Goal: Transaction & Acquisition: Purchase product/service

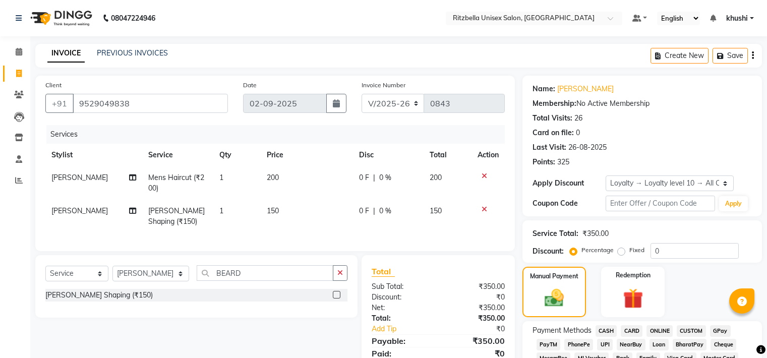
select select "6870"
select select "service"
select select "59016"
select select "1: Object"
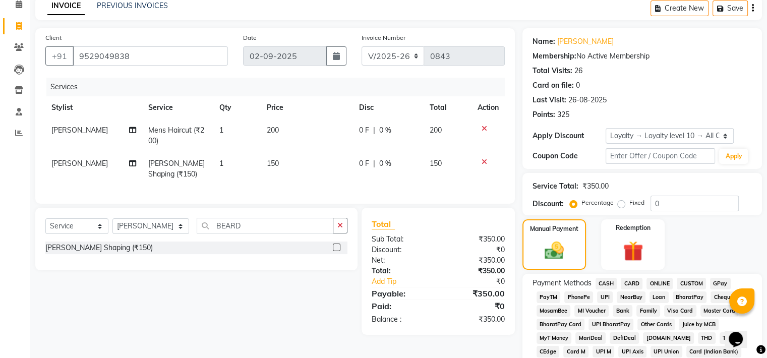
click at [716, 281] on span "GPay" at bounding box center [720, 284] width 21 height 12
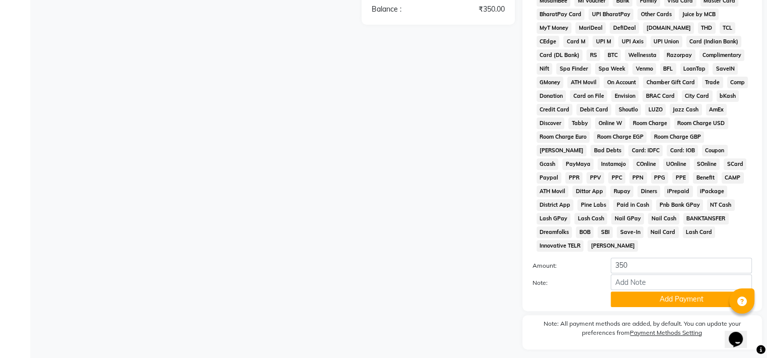
scroll to position [358, 0]
click at [702, 294] on button "Add Payment" at bounding box center [680, 299] width 141 height 16
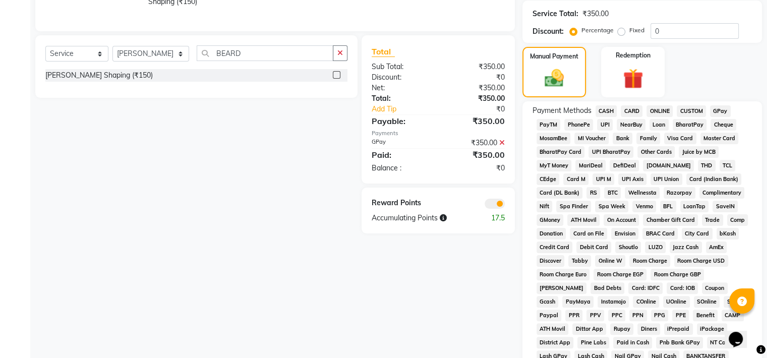
scroll to position [382, 0]
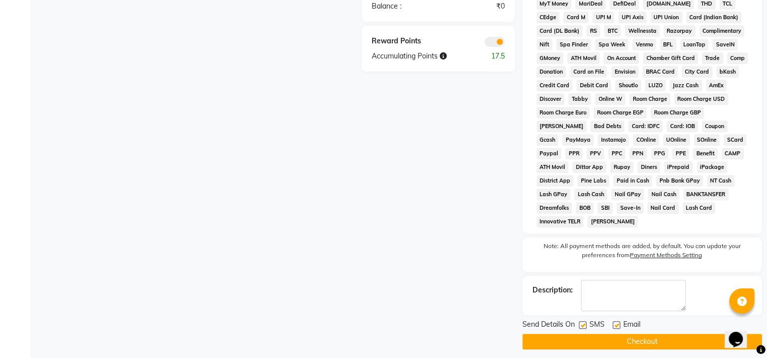
click at [598, 338] on button "Checkout" at bounding box center [641, 342] width 239 height 16
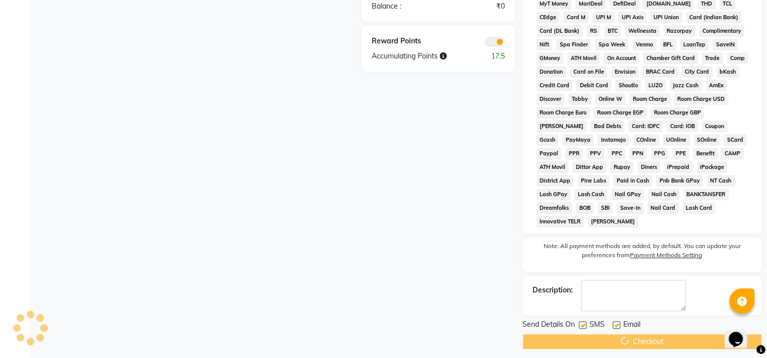
click at [598, 338] on div "Checkout" at bounding box center [641, 342] width 239 height 16
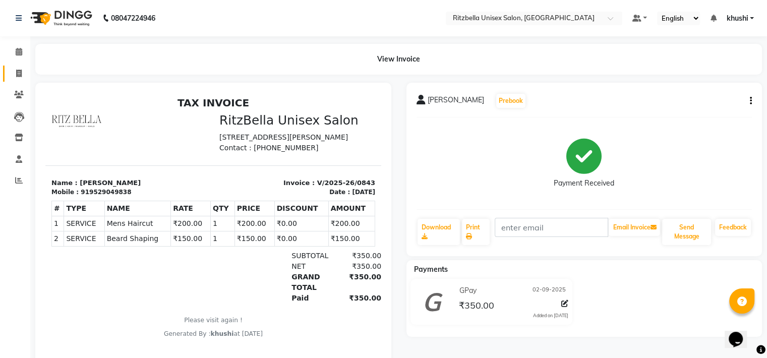
click at [23, 66] on link "Invoice" at bounding box center [15, 74] width 24 height 17
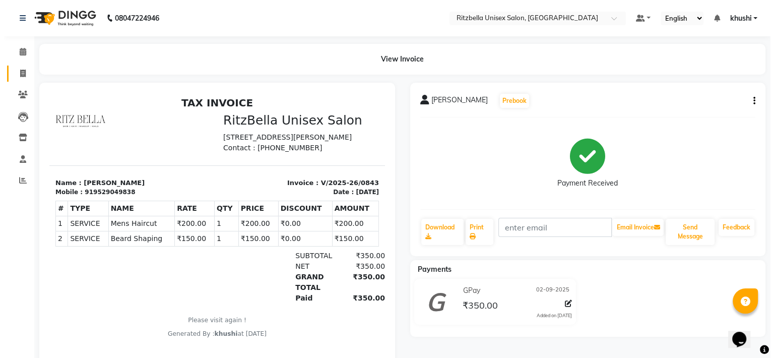
select select "service"
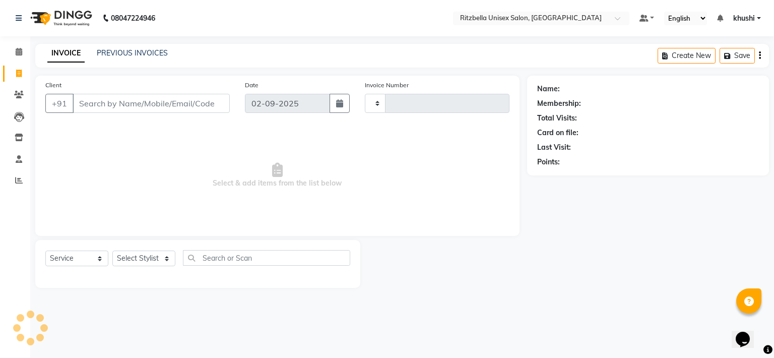
type input "0844"
select select "6870"
click at [117, 49] on link "PREVIOUS INVOICES" at bounding box center [132, 52] width 71 height 9
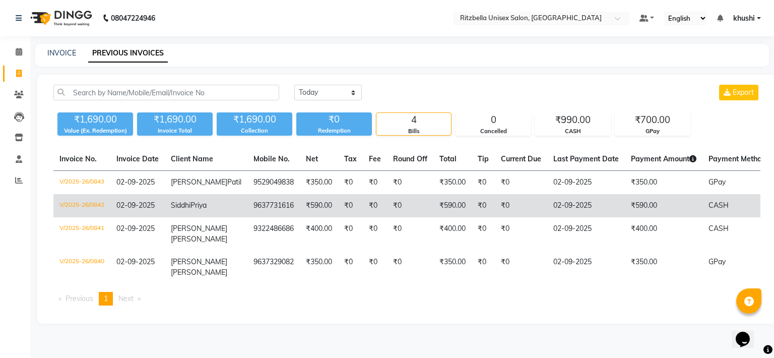
click at [363, 206] on td "₹0" at bounding box center [375, 205] width 24 height 23
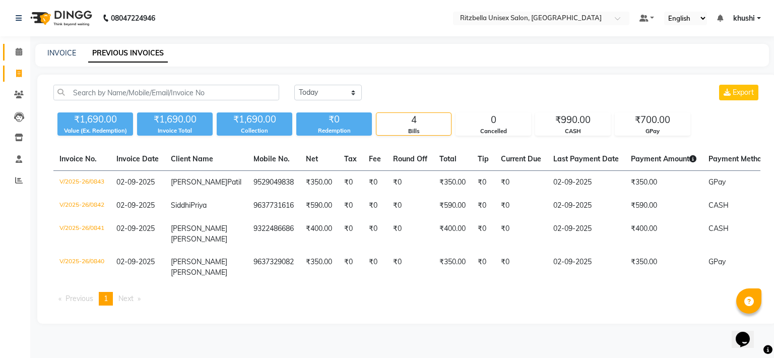
click at [18, 44] on link "Calendar" at bounding box center [15, 52] width 24 height 17
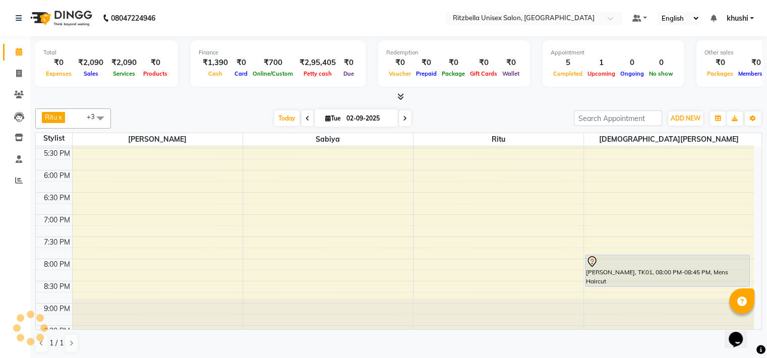
scroll to position [388, 0]
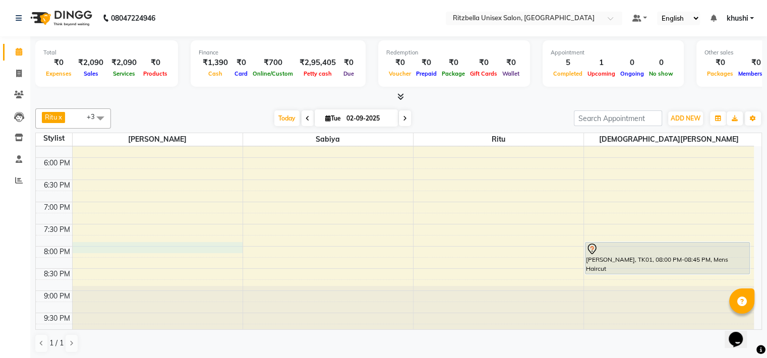
click at [137, 246] on div "9:00 AM 9:30 AM 10:00 AM 10:30 AM 11:00 AM 11:30 AM 12:00 PM 12:30 PM 1:00 PM 1…" at bounding box center [395, 47] width 718 height 576
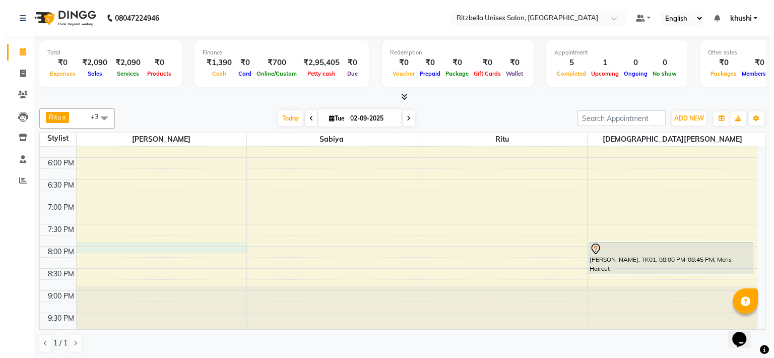
scroll to position [1, 0]
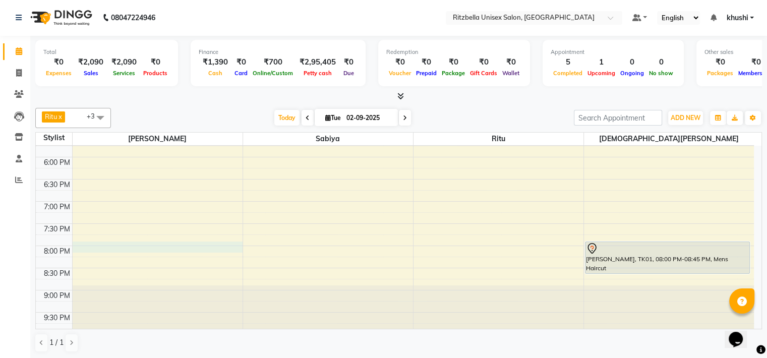
select select "59016"
select select "tentative"
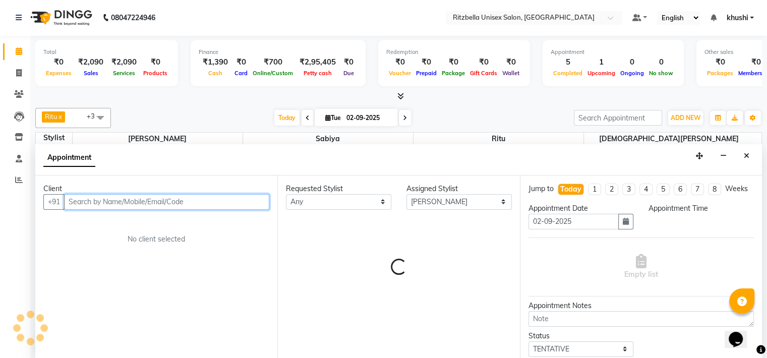
select select "1200"
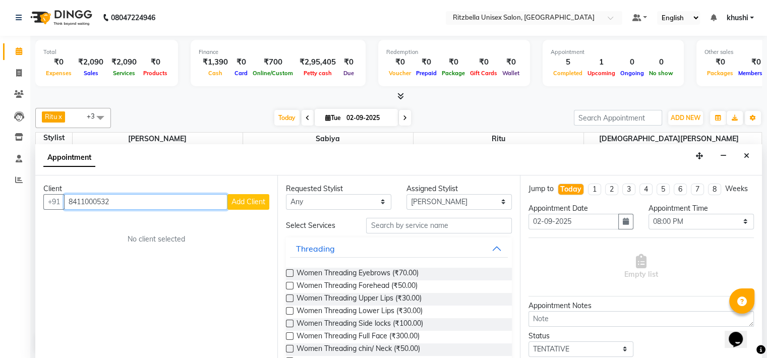
type input "8411000532"
click at [265, 196] on button "Add Client" at bounding box center [248, 202] width 42 height 16
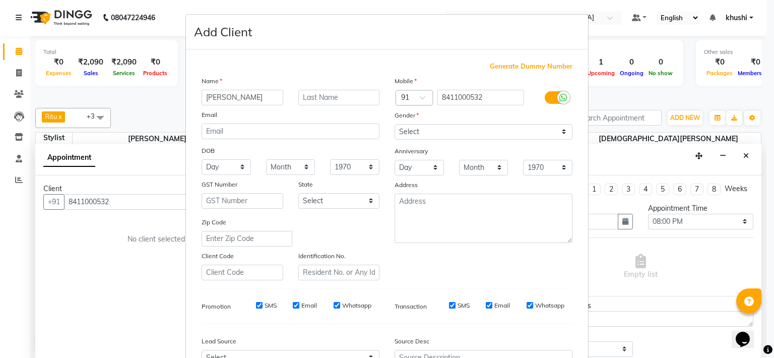
type input "[PERSON_NAME]"
click at [360, 100] on input "text" at bounding box center [339, 98] width 82 height 16
click at [359, 99] on input "text" at bounding box center [339, 98] width 82 height 16
type input "Bhidkar"
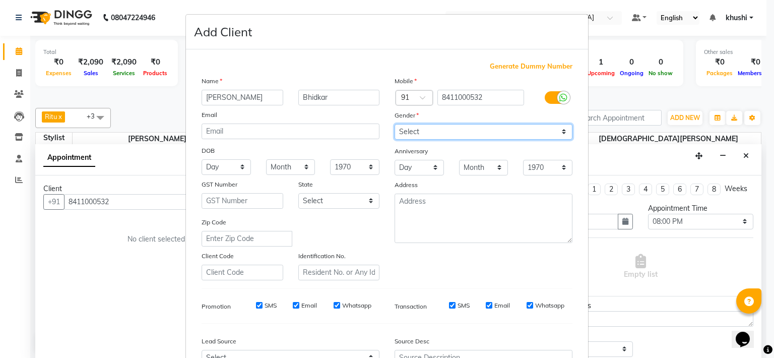
click at [413, 125] on select "Select [DEMOGRAPHIC_DATA] [DEMOGRAPHIC_DATA] Other Prefer Not To Say" at bounding box center [484, 132] width 178 height 16
select select "[DEMOGRAPHIC_DATA]"
click at [395, 124] on select "Select [DEMOGRAPHIC_DATA] [DEMOGRAPHIC_DATA] Other Prefer Not To Say" at bounding box center [484, 132] width 178 height 16
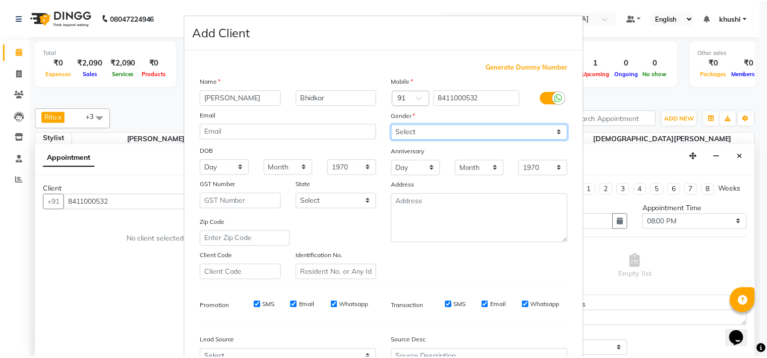
scroll to position [112, 0]
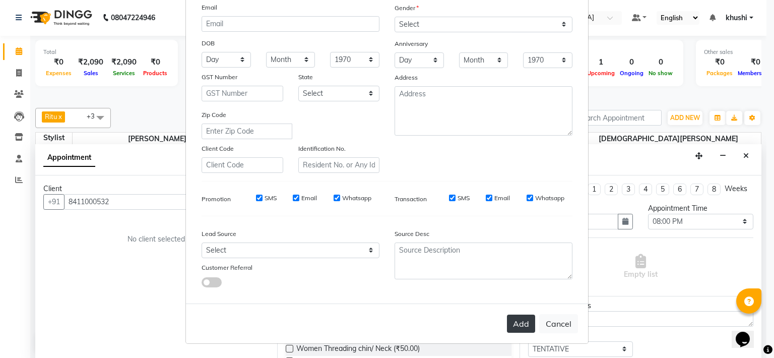
click at [518, 326] on button "Add" at bounding box center [521, 323] width 28 height 18
select select
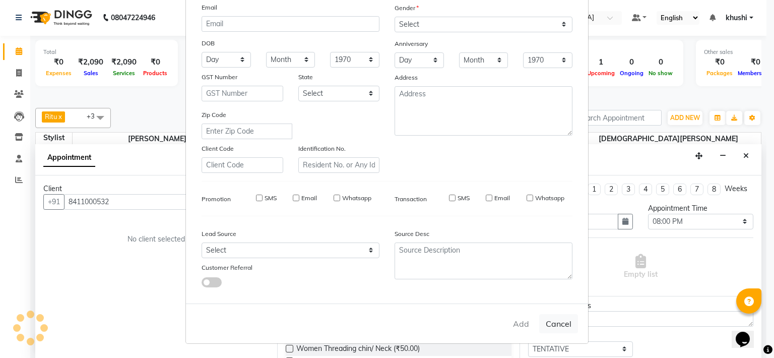
select select
checkbox input "false"
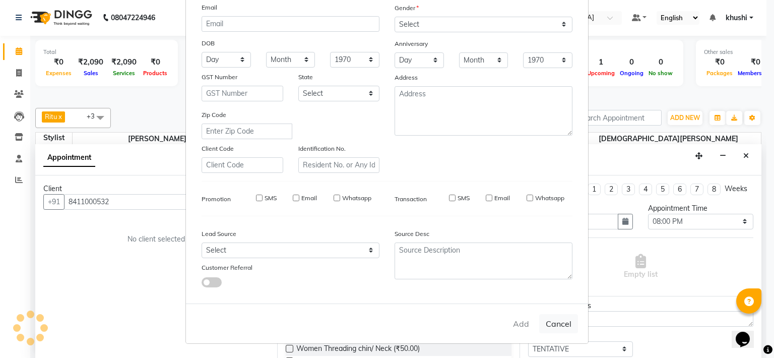
checkbox input "false"
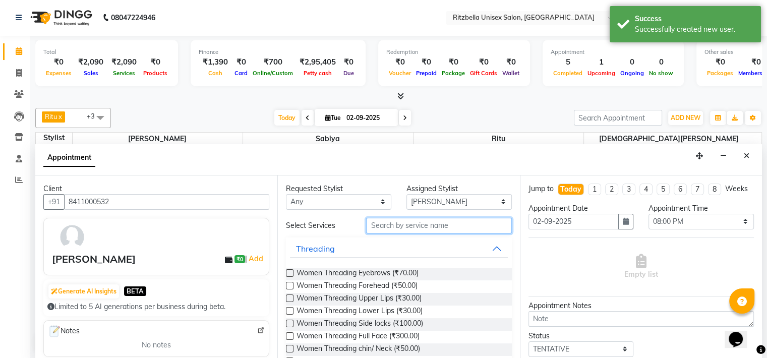
click at [423, 222] on input "text" at bounding box center [438, 226] width 145 height 16
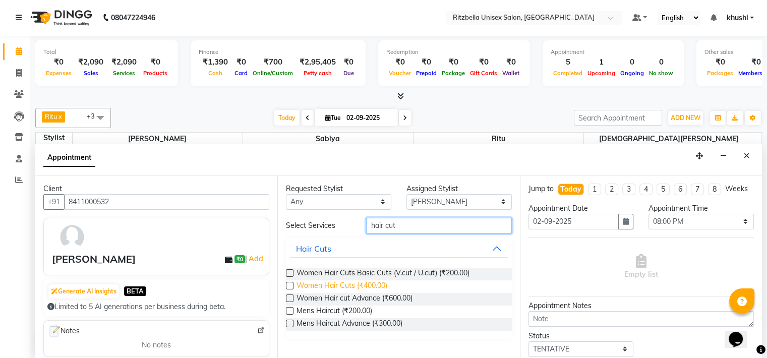
type input "hair cut"
click at [374, 281] on span "Women Hair Cuts (₹400.00)" at bounding box center [341, 286] width 91 height 13
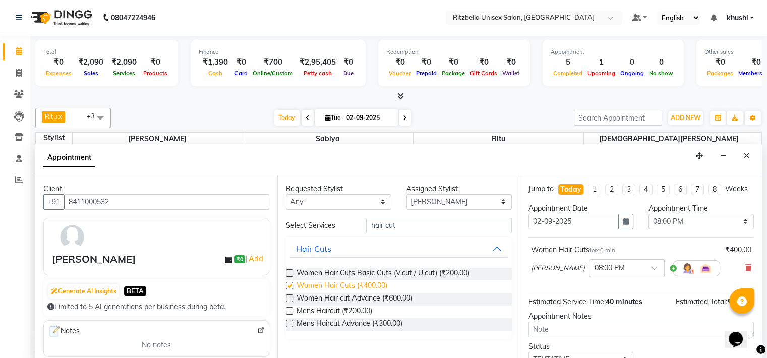
checkbox input "false"
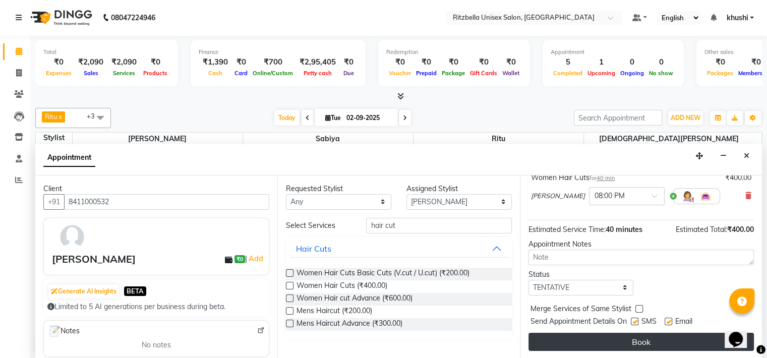
click at [620, 344] on button "Book" at bounding box center [640, 342] width 225 height 18
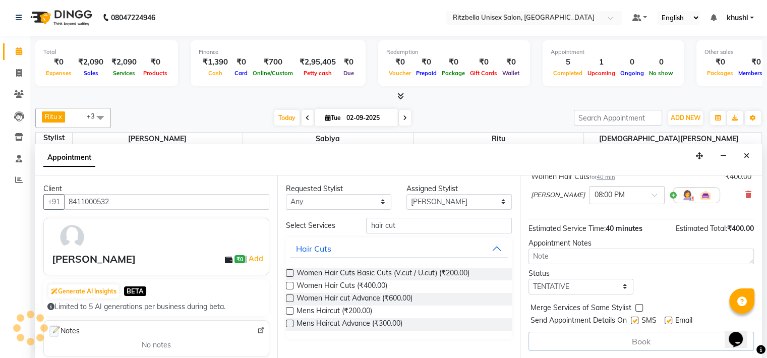
scroll to position [0, 0]
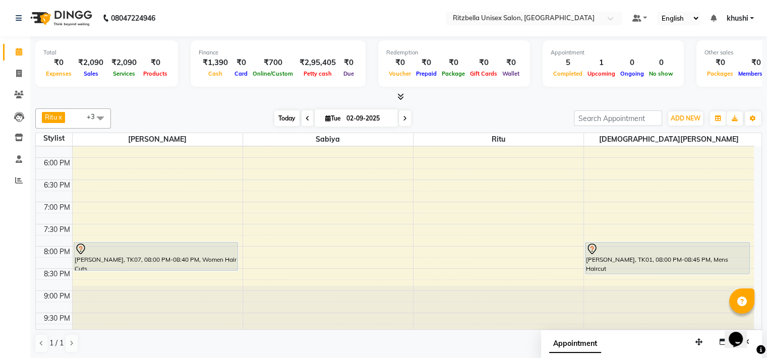
click at [285, 114] on span "Today" at bounding box center [286, 118] width 25 height 16
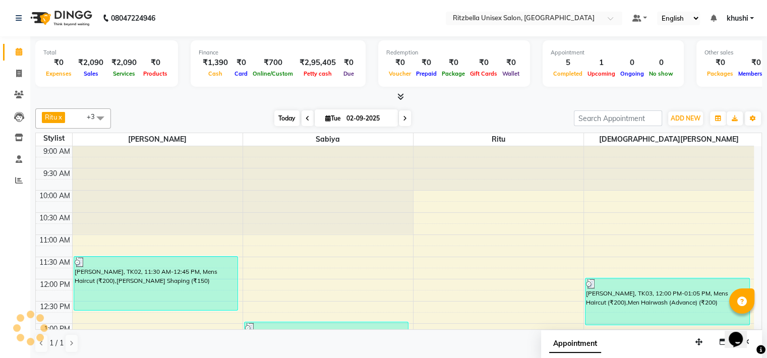
scroll to position [264, 0]
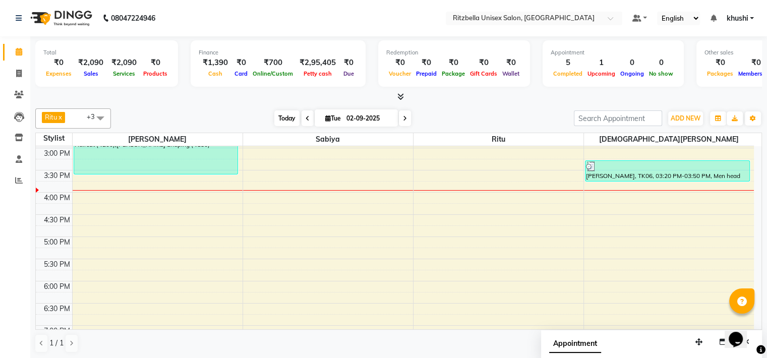
click at [285, 114] on span "Today" at bounding box center [286, 118] width 25 height 16
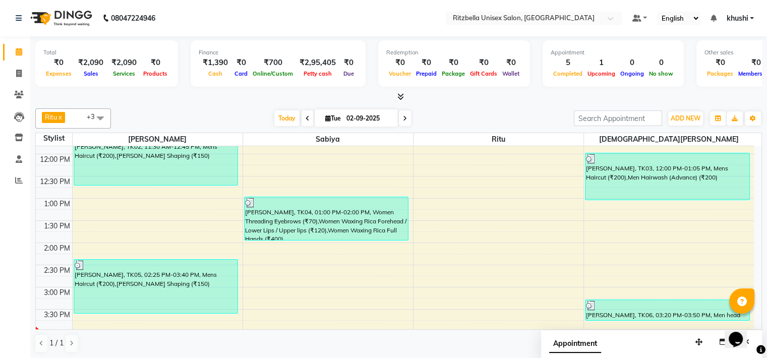
scroll to position [0, 0]
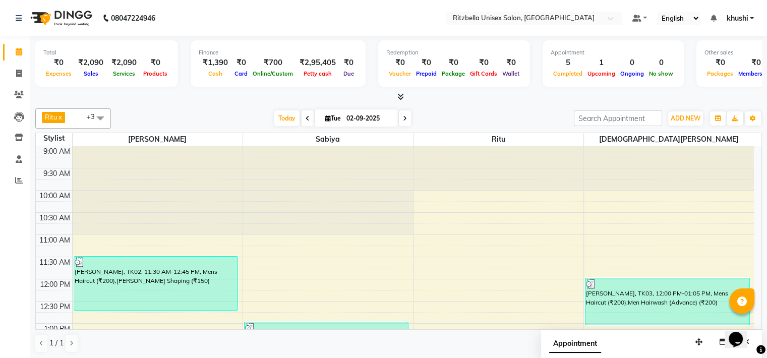
click at [254, 113] on div "[DATE] [DATE]" at bounding box center [342, 118] width 453 height 15
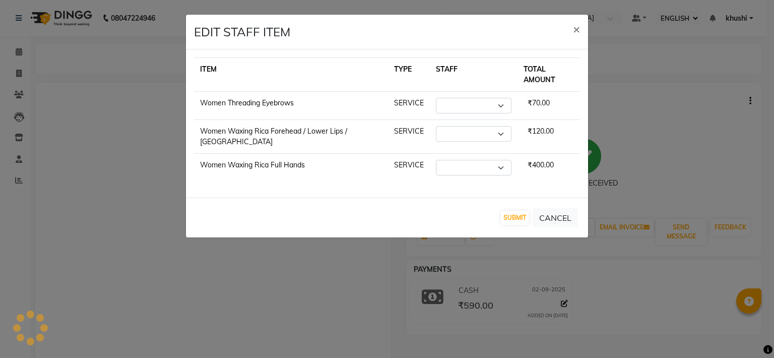
select select "ec"
select select
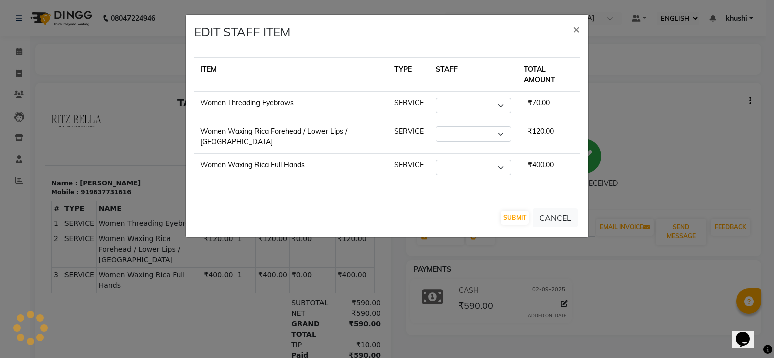
select select "53541"
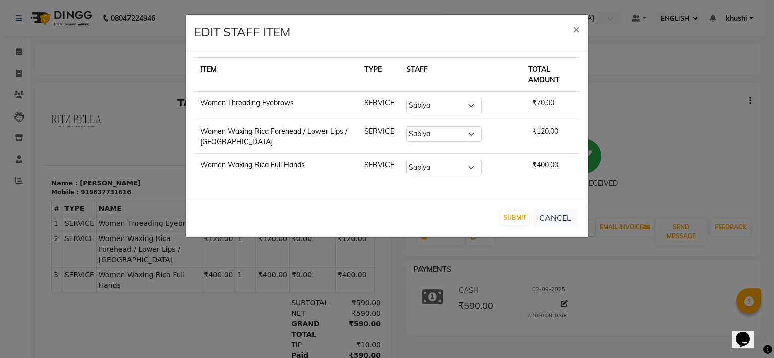
click at [650, 154] on ngb-modal-window "EDIT STAFF ITEM × ITEM TYPE STAFF TOTAL AMOUNT Women Threading Eyebrows SERVICE…" at bounding box center [387, 179] width 774 height 358
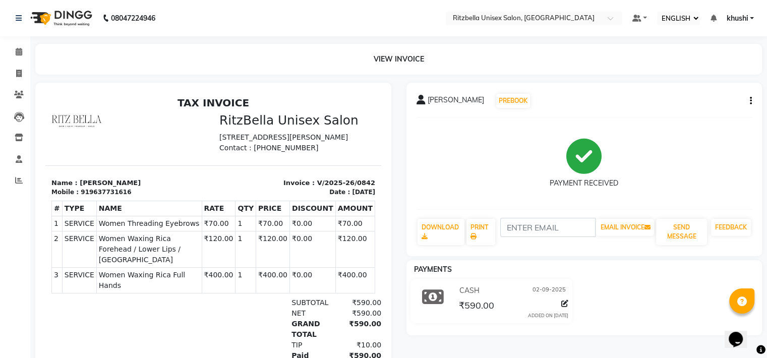
click at [749, 101] on icon "button" at bounding box center [750, 101] width 2 height 1
click at [690, 89] on div "SPLIT SERVICE AMOUNT" at bounding box center [690, 88] width 89 height 13
select select "53541"
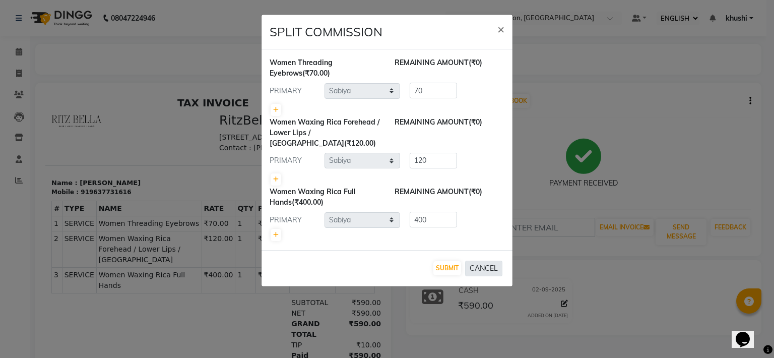
click at [486, 266] on button "CANCEL" at bounding box center [483, 269] width 37 height 16
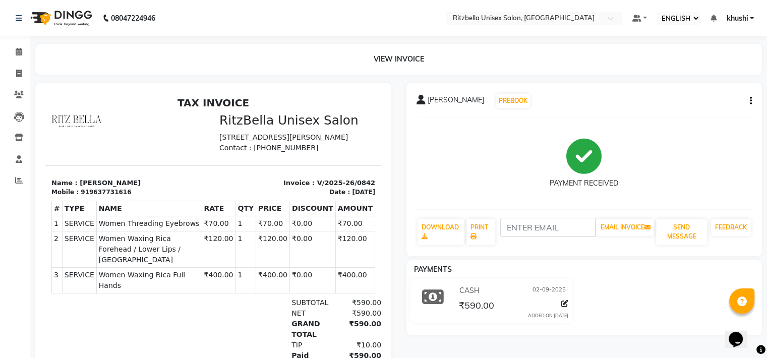
scroll to position [69, 0]
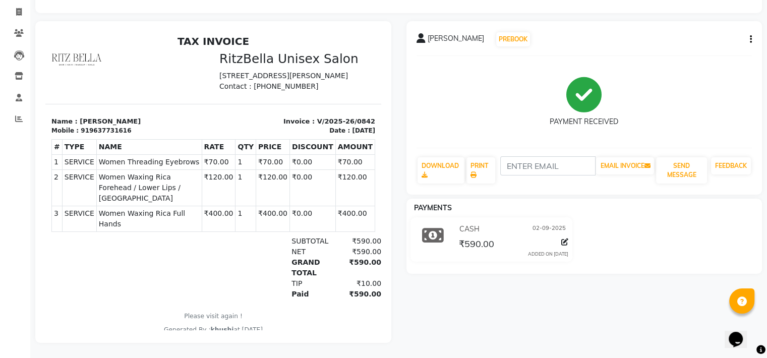
click at [285, 289] on div "Paid" at bounding box center [309, 294] width 48 height 11
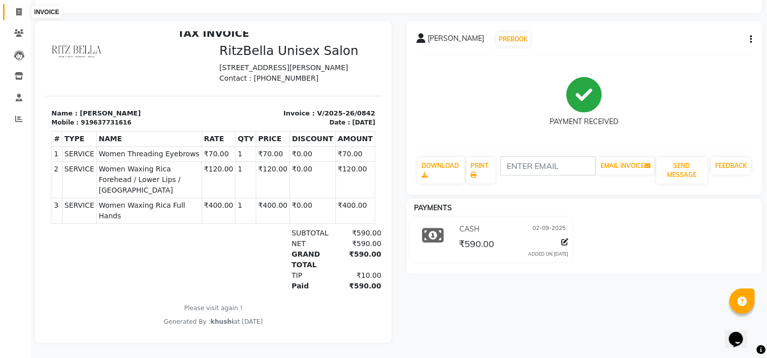
click at [17, 8] on icon at bounding box center [19, 12] width 6 height 8
select select "service"
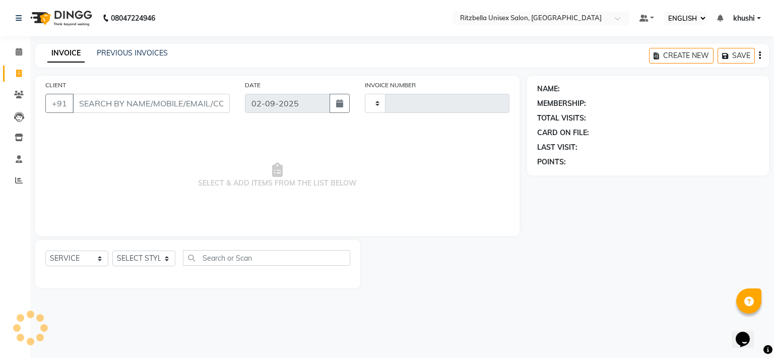
type input "0844"
select select "6870"
click at [112, 97] on input "CLIENT" at bounding box center [151, 103] width 157 height 19
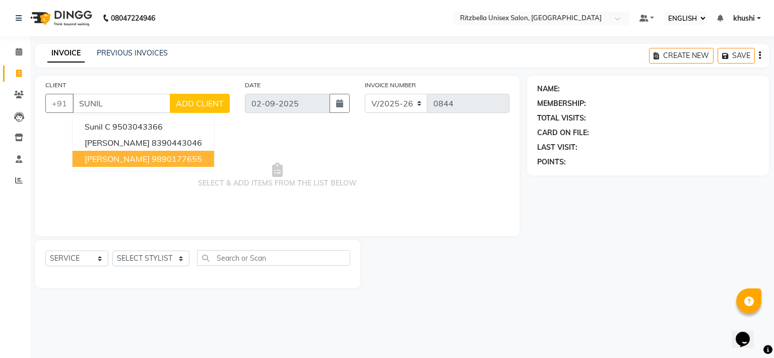
click at [165, 162] on ngb-highlight "9890177655" at bounding box center [177, 159] width 50 height 10
type input "9890177655"
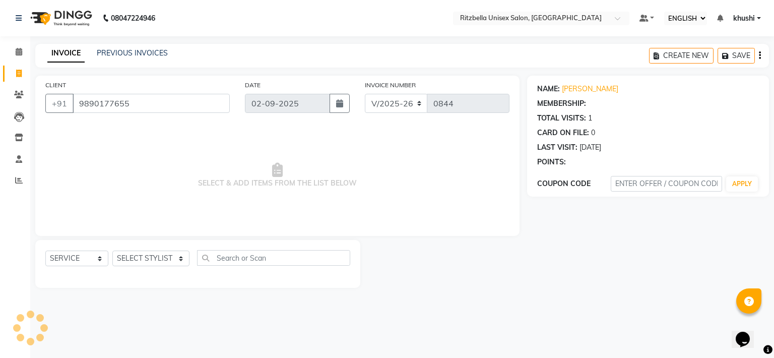
select select "1: Object"
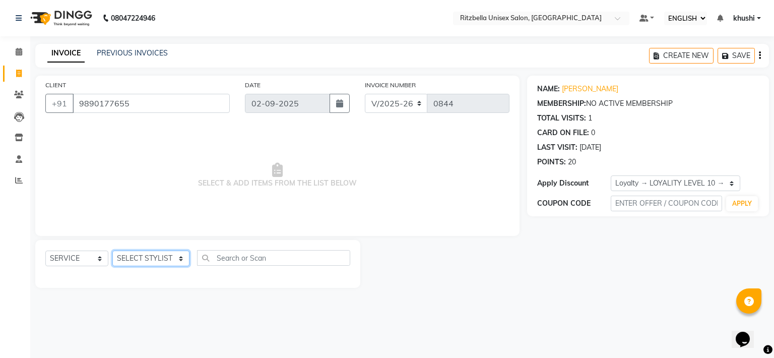
click at [163, 255] on select "SELECT STYLIST khushi Nitesh shil Ritu Sabiya vaishnav khandagale Vaishnav Tawre" at bounding box center [150, 258] width 77 height 16
select select "89403"
click at [112, 251] on select "SELECT STYLIST khushi Nitesh shil Ritu Sabiya vaishnav khandagale Vaishnav Tawre" at bounding box center [150, 258] width 77 height 16
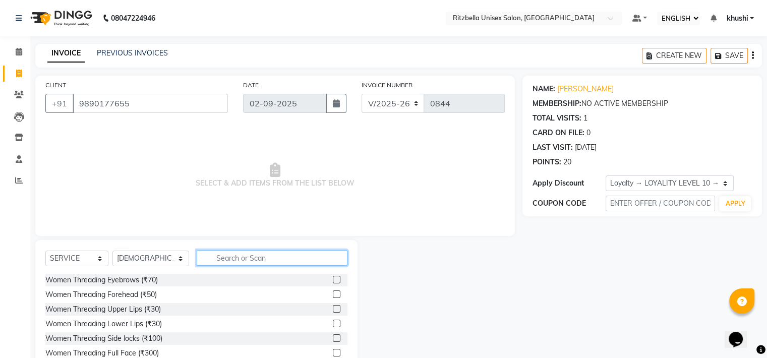
click at [218, 255] on input "text" at bounding box center [272, 258] width 151 height 16
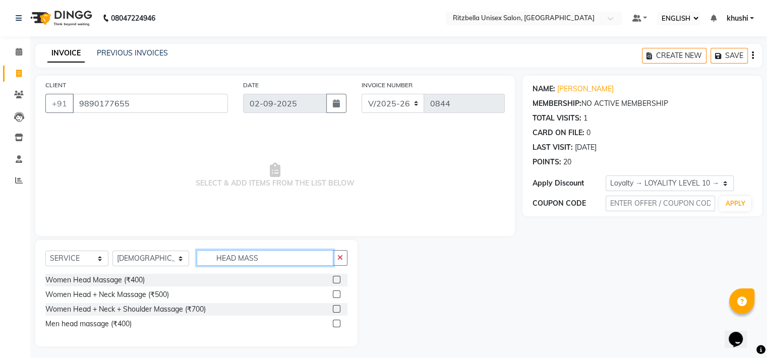
type input "HEAD MASS"
drag, startPoint x: 81, startPoint y: 316, endPoint x: 84, endPoint y: 330, distance: 13.9
click at [84, 330] on div "Women Head Massage (₹400) Women Head + Neck Massage (₹500) Women Head + Neck + …" at bounding box center [196, 303] width 302 height 58
click at [84, 330] on div "Men head massage (₹400)" at bounding box center [196, 324] width 302 height 13
click at [131, 322] on div "Men head massage (₹400)" at bounding box center [88, 324] width 86 height 11
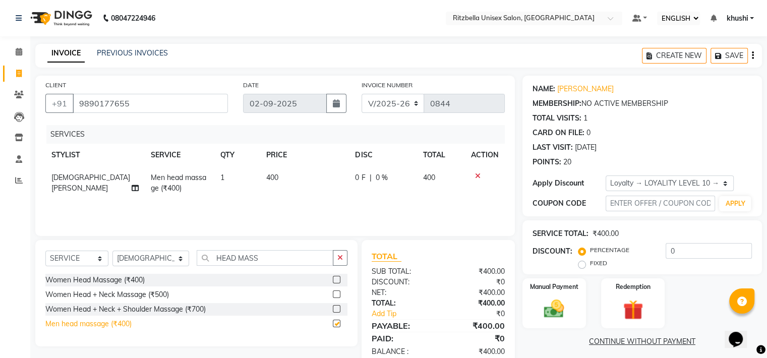
checkbox input "false"
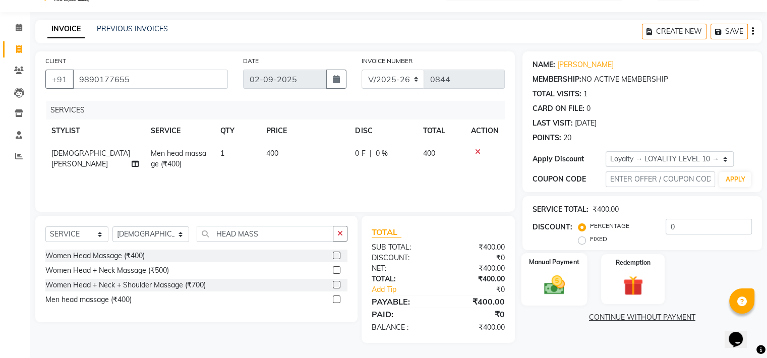
click at [546, 276] on img at bounding box center [554, 285] width 34 height 24
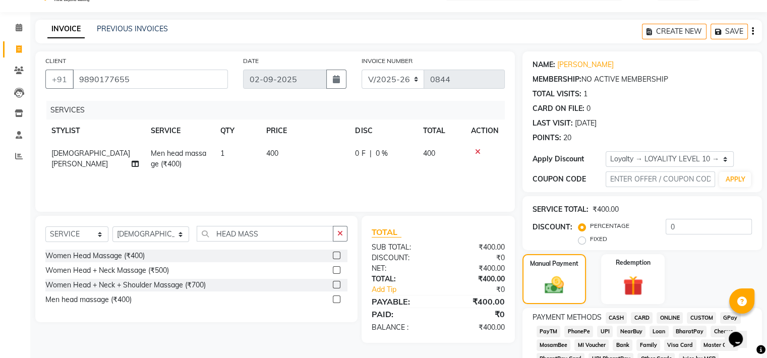
click at [608, 319] on span "CASH" at bounding box center [616, 318] width 22 height 12
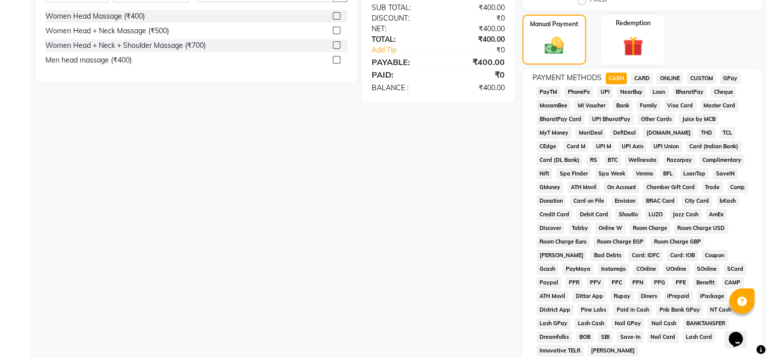
scroll to position [333, 0]
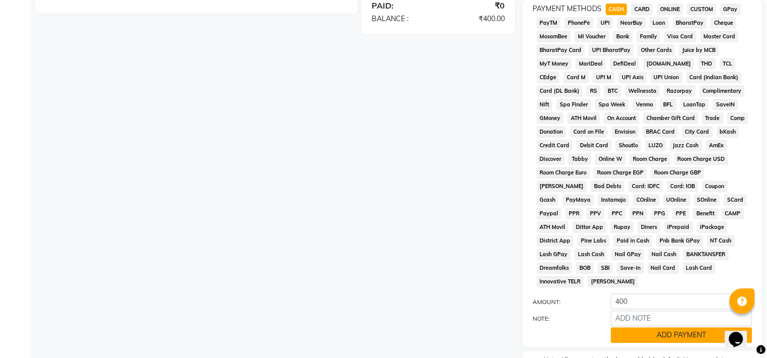
click at [635, 330] on button "ADD PAYMENT" at bounding box center [680, 335] width 141 height 16
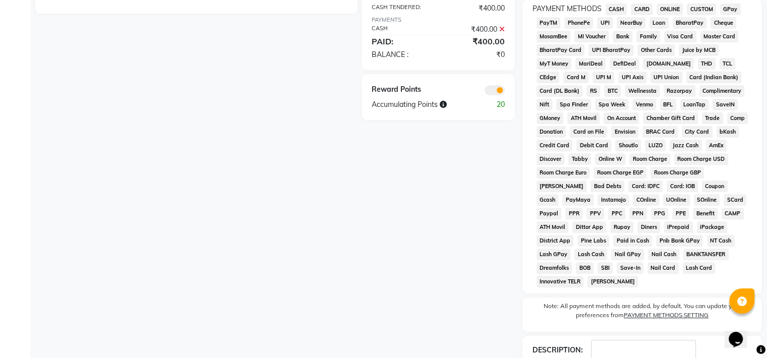
scroll to position [393, 0]
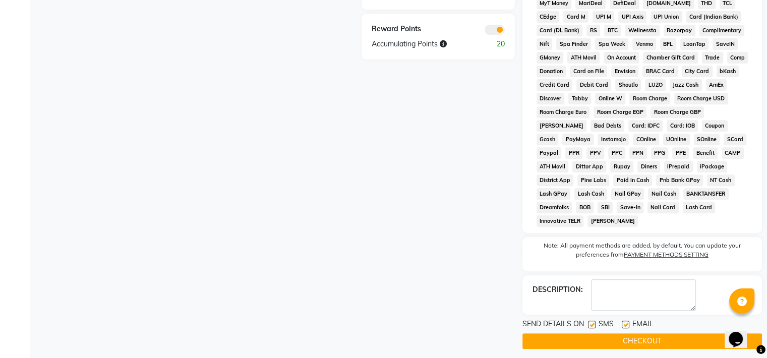
click at [608, 333] on button "CHECKOUT" at bounding box center [641, 341] width 239 height 16
